Goal: Communication & Community: Answer question/provide support

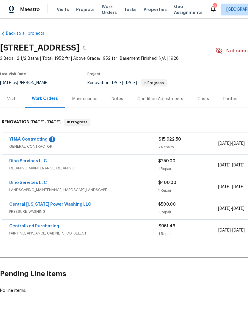
click at [21, 140] on link "YH&A Contracting" at bounding box center [28, 139] width 38 height 4
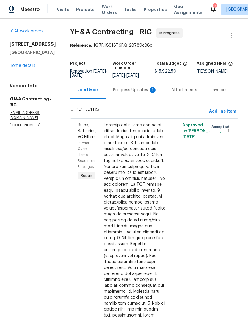
click at [129, 94] on div "Progress Updates 1" at bounding box center [135, 90] width 58 height 18
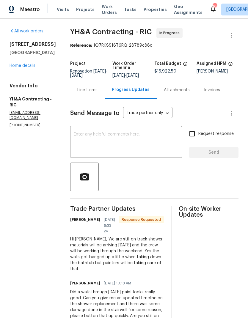
click at [81, 147] on textarea at bounding box center [126, 142] width 105 height 21
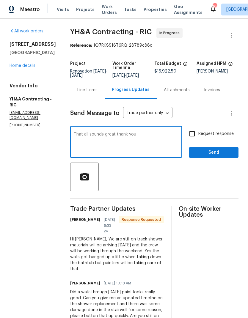
type textarea "That all sounds great thank you"
click at [192, 138] on input "Request response" at bounding box center [192, 134] width 12 height 12
checkbox input "true"
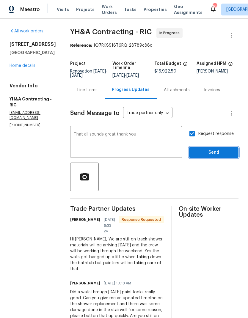
click at [214, 156] on span "Send" at bounding box center [214, 152] width 40 height 7
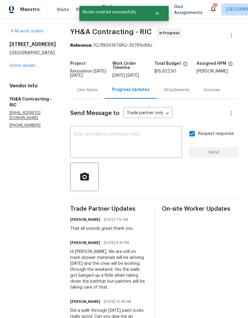
click at [14, 68] on link "Home details" at bounding box center [23, 66] width 26 height 4
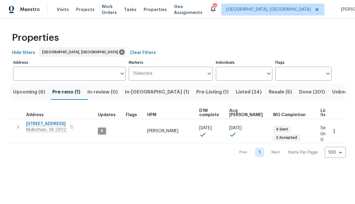
click at [148, 95] on span "In-reno (1)" at bounding box center [157, 92] width 64 height 8
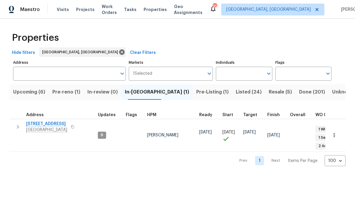
click at [196, 95] on span "Pre-Listing (1)" at bounding box center [212, 92] width 32 height 8
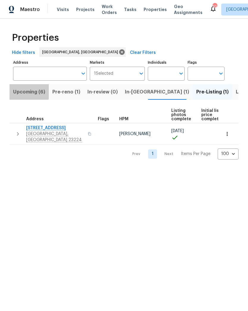
click at [24, 90] on span "Upcoming (6)" at bounding box center [29, 92] width 32 height 8
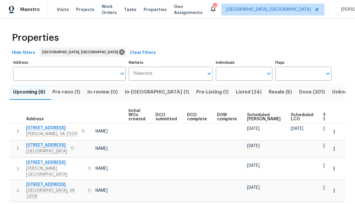
scroll to position [0, 43]
click at [248, 118] on span "Ready Date" at bounding box center [330, 117] width 13 height 8
